Goal: Find contact information: Find contact information

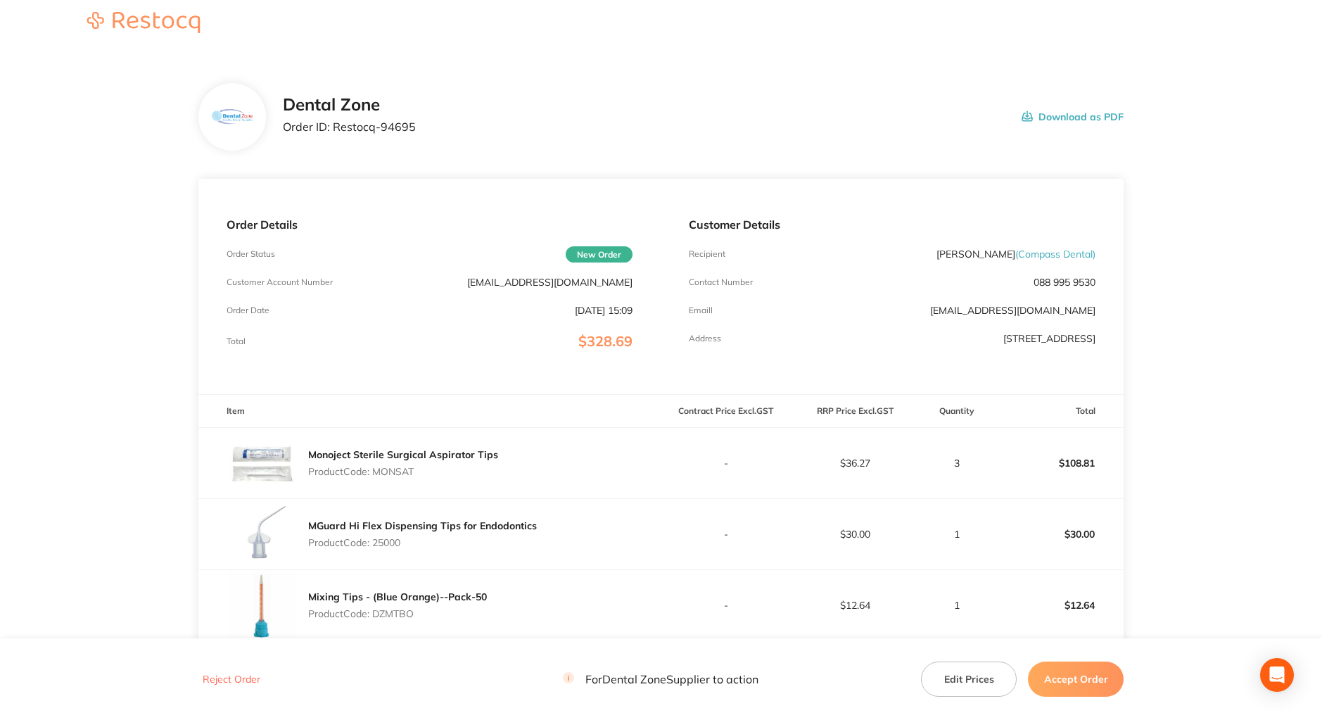
scroll to position [9, 0]
drag, startPoint x: 1098, startPoint y: 311, endPoint x: 984, endPoint y: 334, distance: 116.3
click at [937, 312] on div "Customer Details Recipient [PERSON_NAME] ( Compass Dental ) Contact Number [PHO…" at bounding box center [892, 284] width 463 height 215
copy link "[EMAIL_ADDRESS][DOMAIN_NAME]"
click at [902, 213] on div "Customer Details Recipient [PERSON_NAME] ( Compass Dental ) Contact Number [PHO…" at bounding box center [892, 284] width 463 height 215
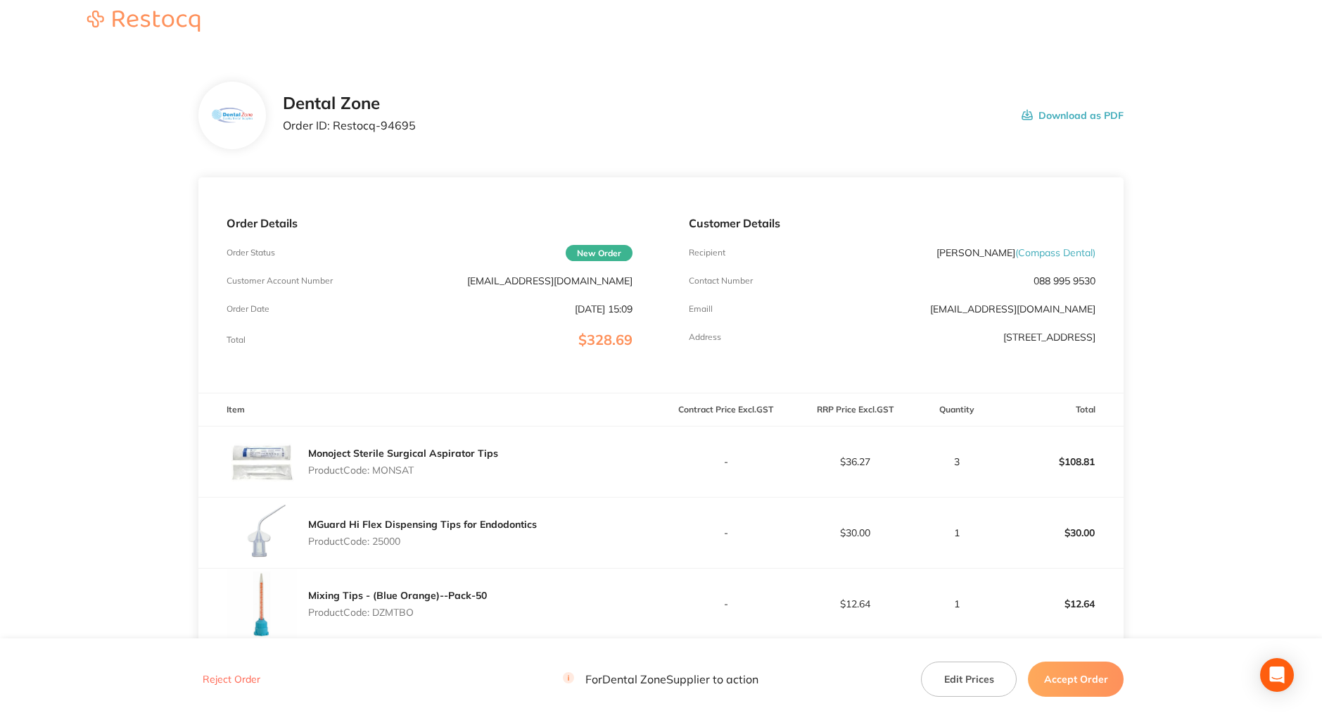
scroll to position [46, 0]
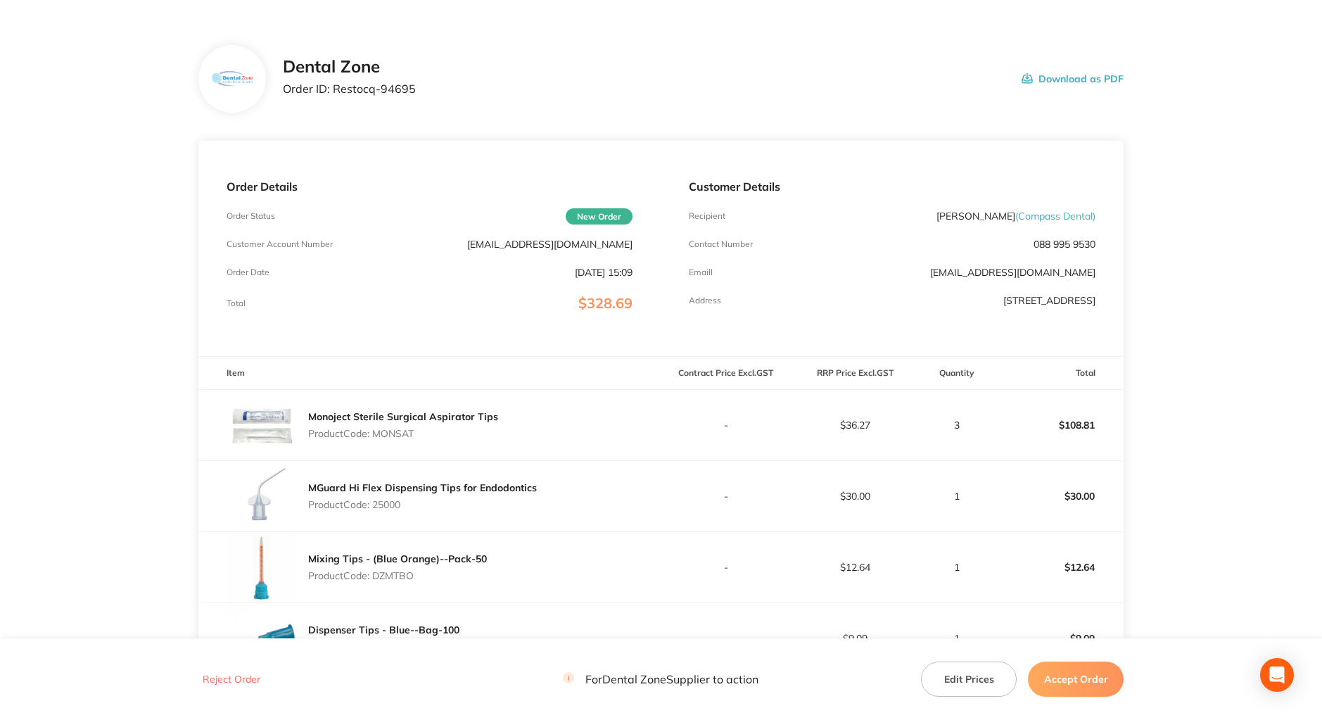
drag, startPoint x: 1098, startPoint y: 310, endPoint x: 821, endPoint y: 302, distance: 277.4
click at [828, 301] on div "Customer Details Recipient [PERSON_NAME] ( Compass Dental ) Contact Number [PHO…" at bounding box center [892, 248] width 463 height 215
copy p "[STREET_ADDRESS]"
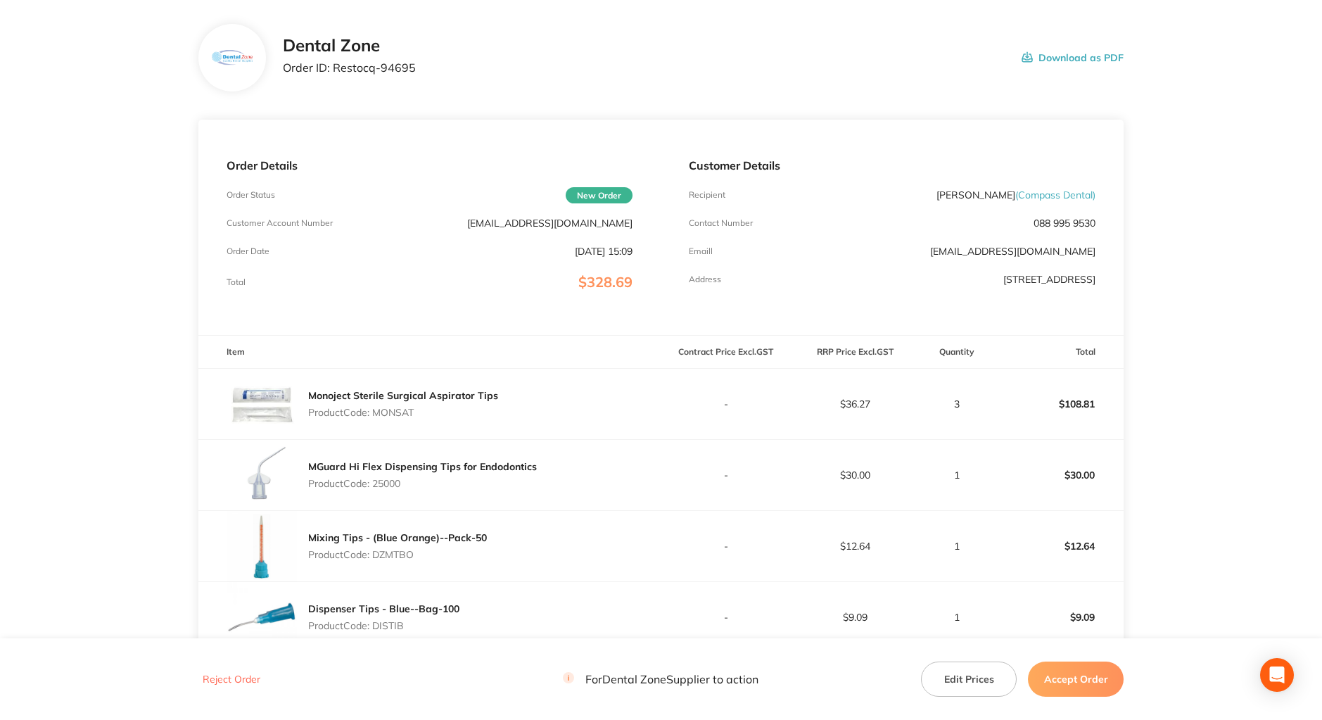
scroll to position [46, 0]
